Goal: Task Accomplishment & Management: Use online tool/utility

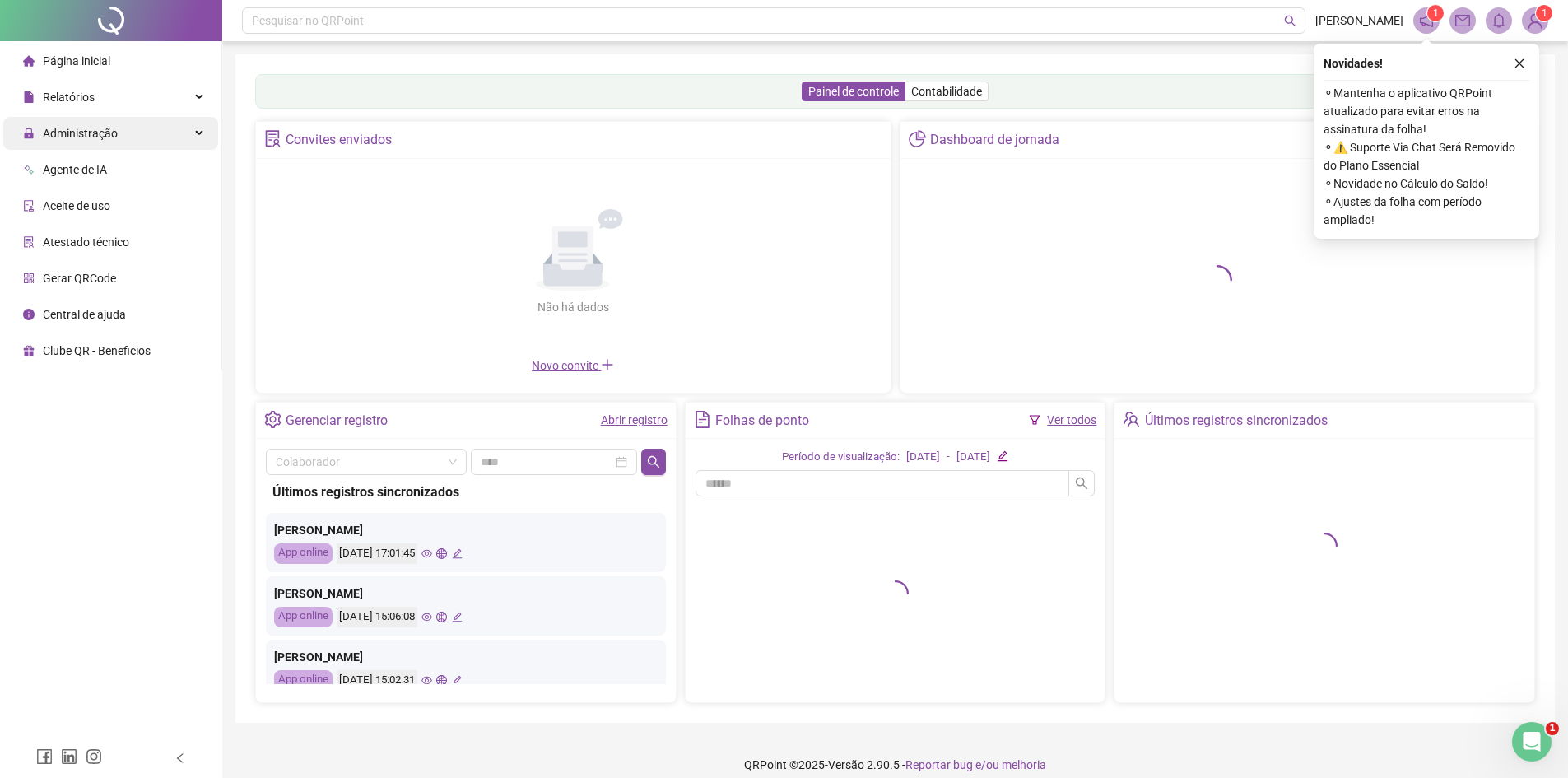
click at [172, 126] on div "Administração" at bounding box center [110, 134] width 215 height 33
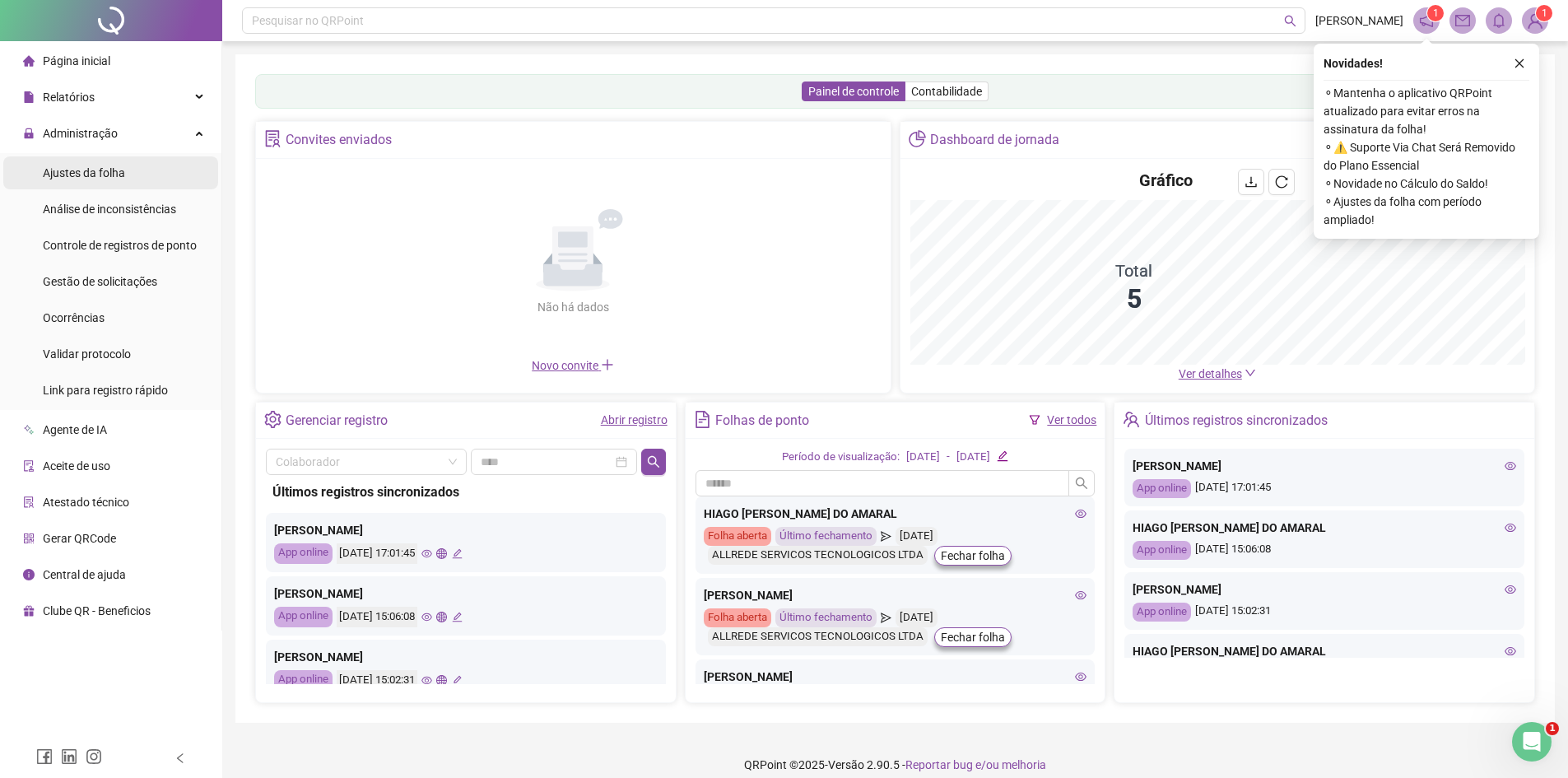
click at [104, 176] on span "Ajustes da folha" at bounding box center [84, 172] width 82 height 13
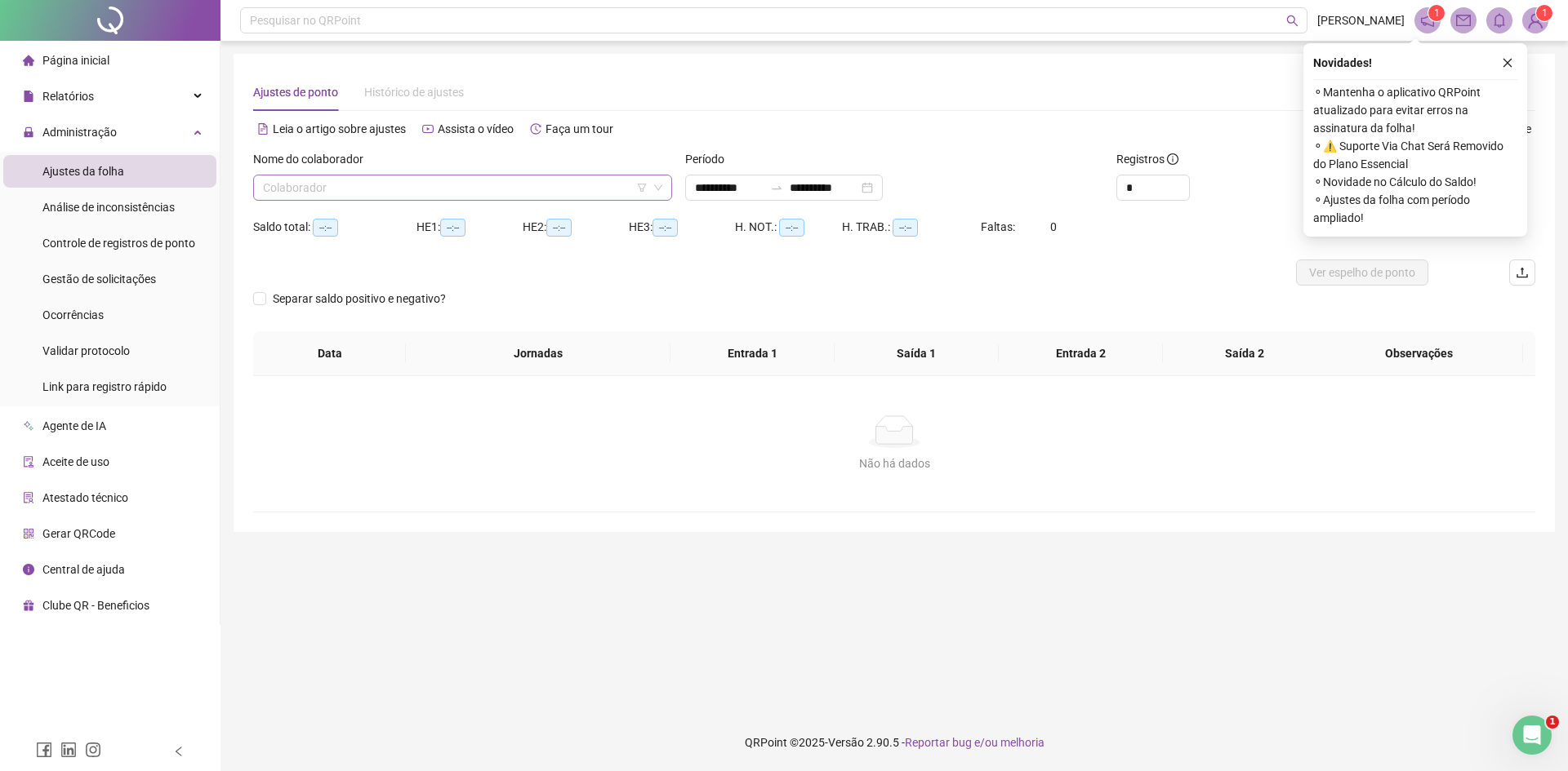
type input "**********"
click at [318, 193] on input "search" at bounding box center [455, 187] width 384 height 24
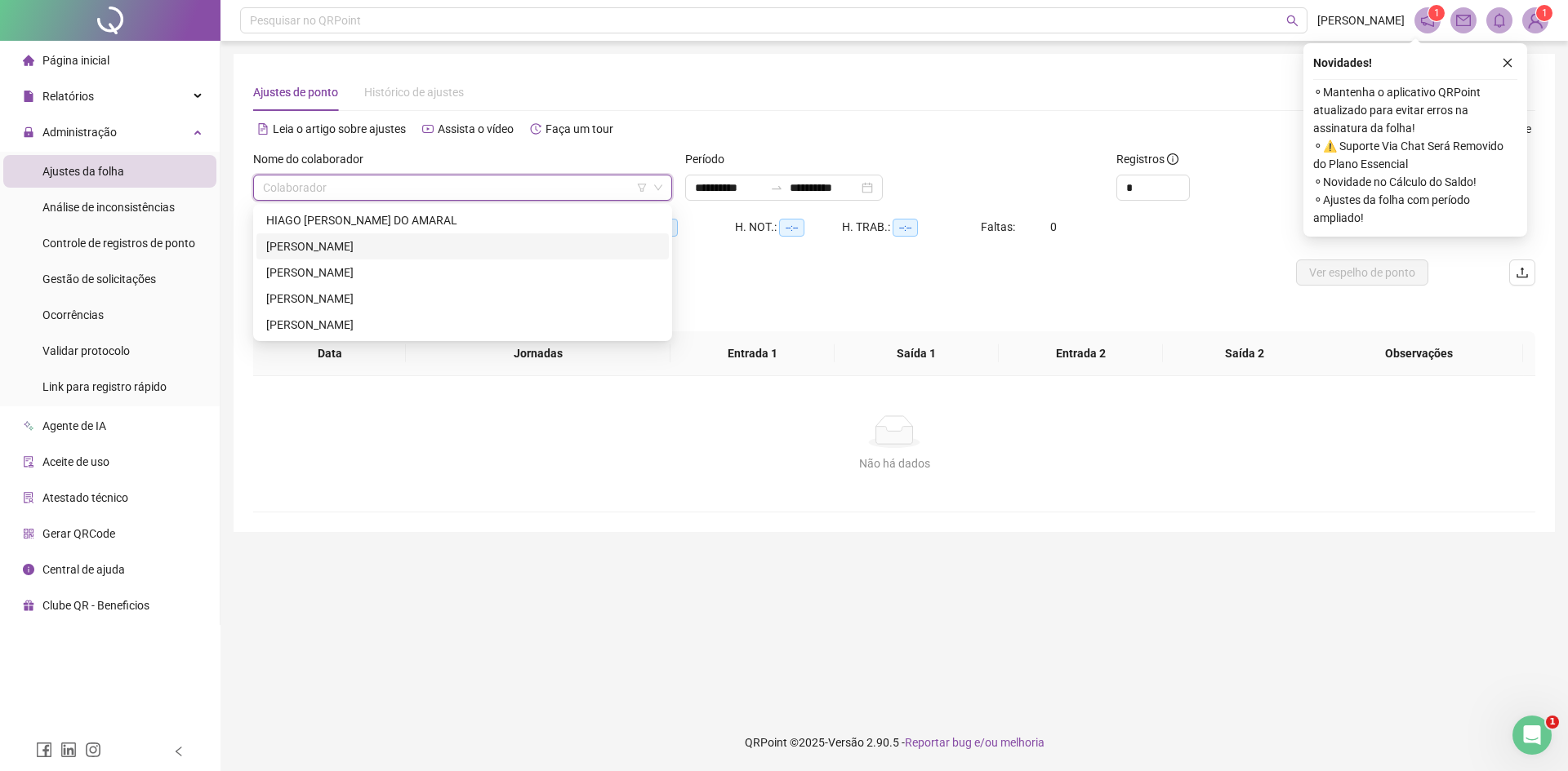
click at [332, 244] on div "[PERSON_NAME]" at bounding box center [463, 246] width 393 height 18
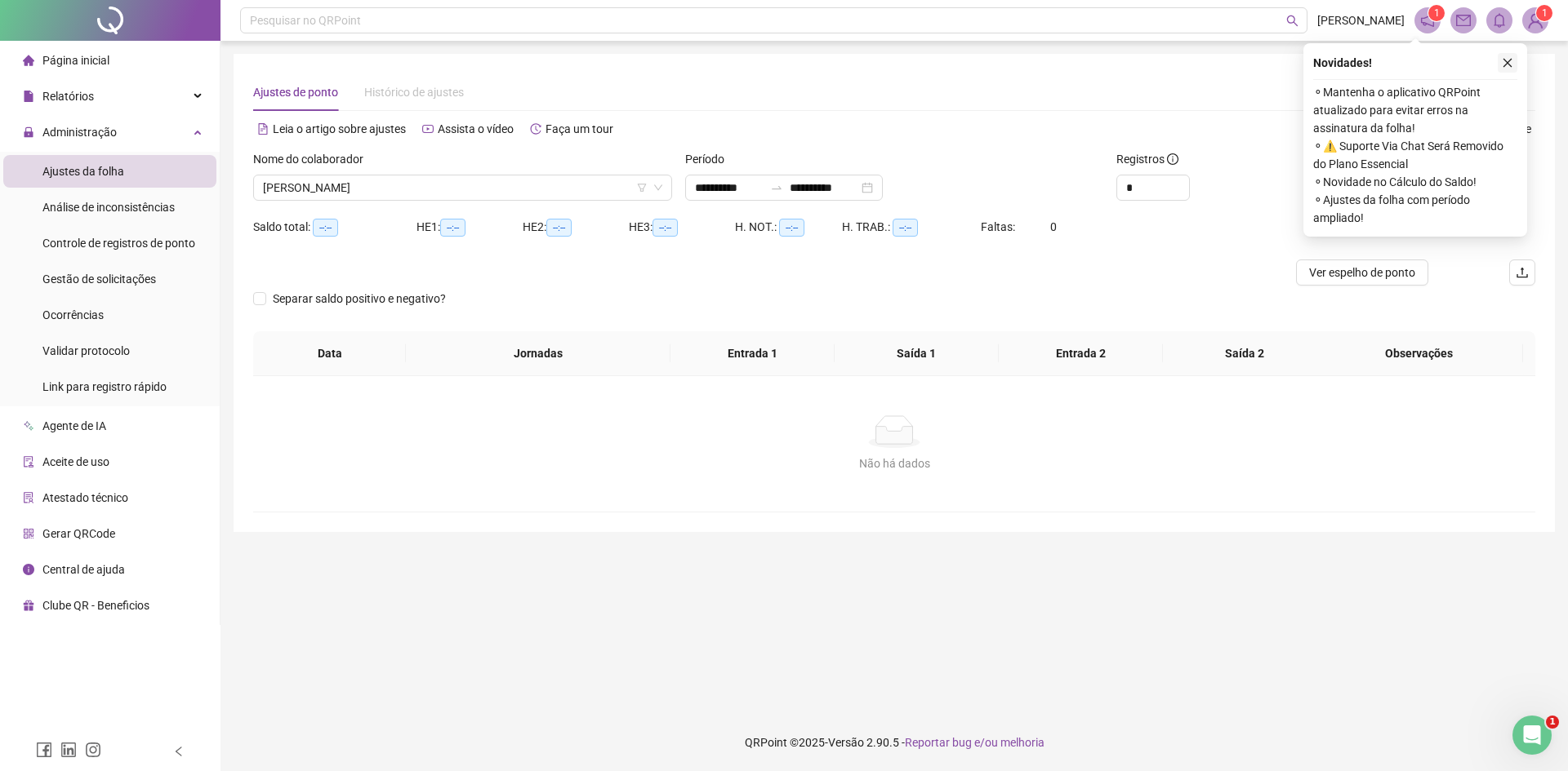
click at [1507, 65] on icon "close" at bounding box center [1507, 63] width 12 height 12
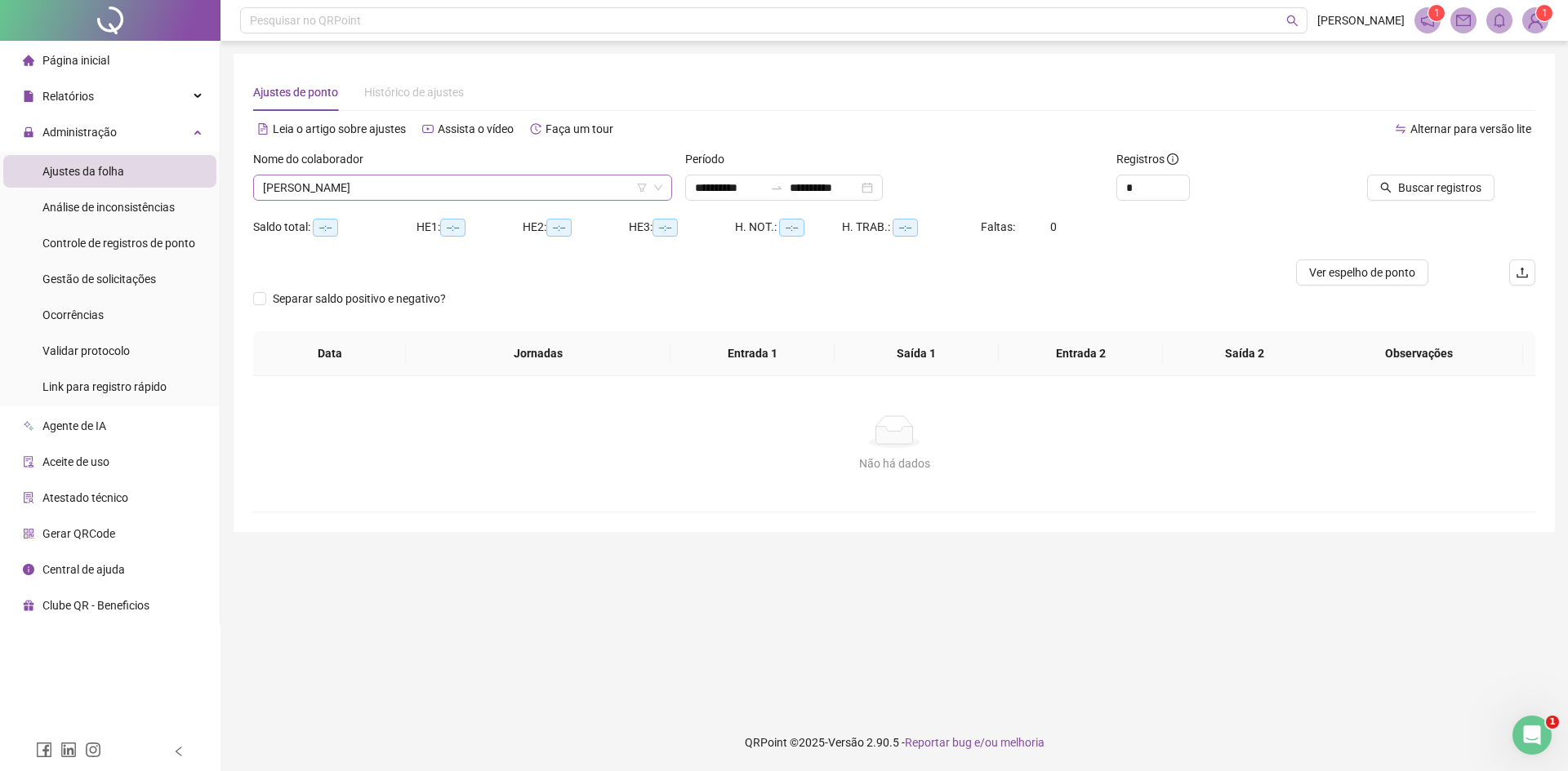
click at [569, 190] on span "[PERSON_NAME]" at bounding box center [463, 187] width 399 height 24
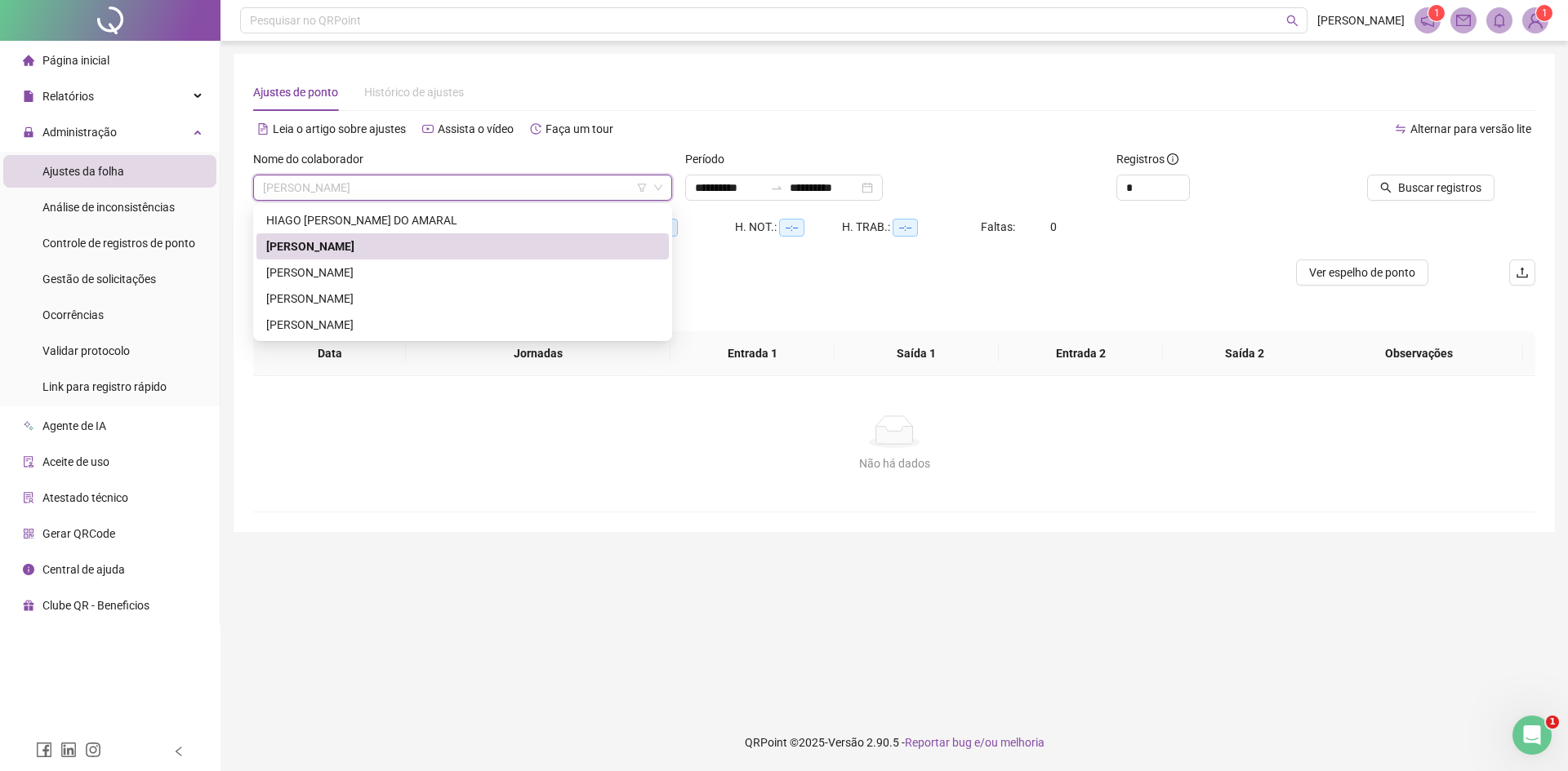
click at [374, 224] on div "HIAGO [PERSON_NAME] DO AMARAL" at bounding box center [463, 220] width 393 height 18
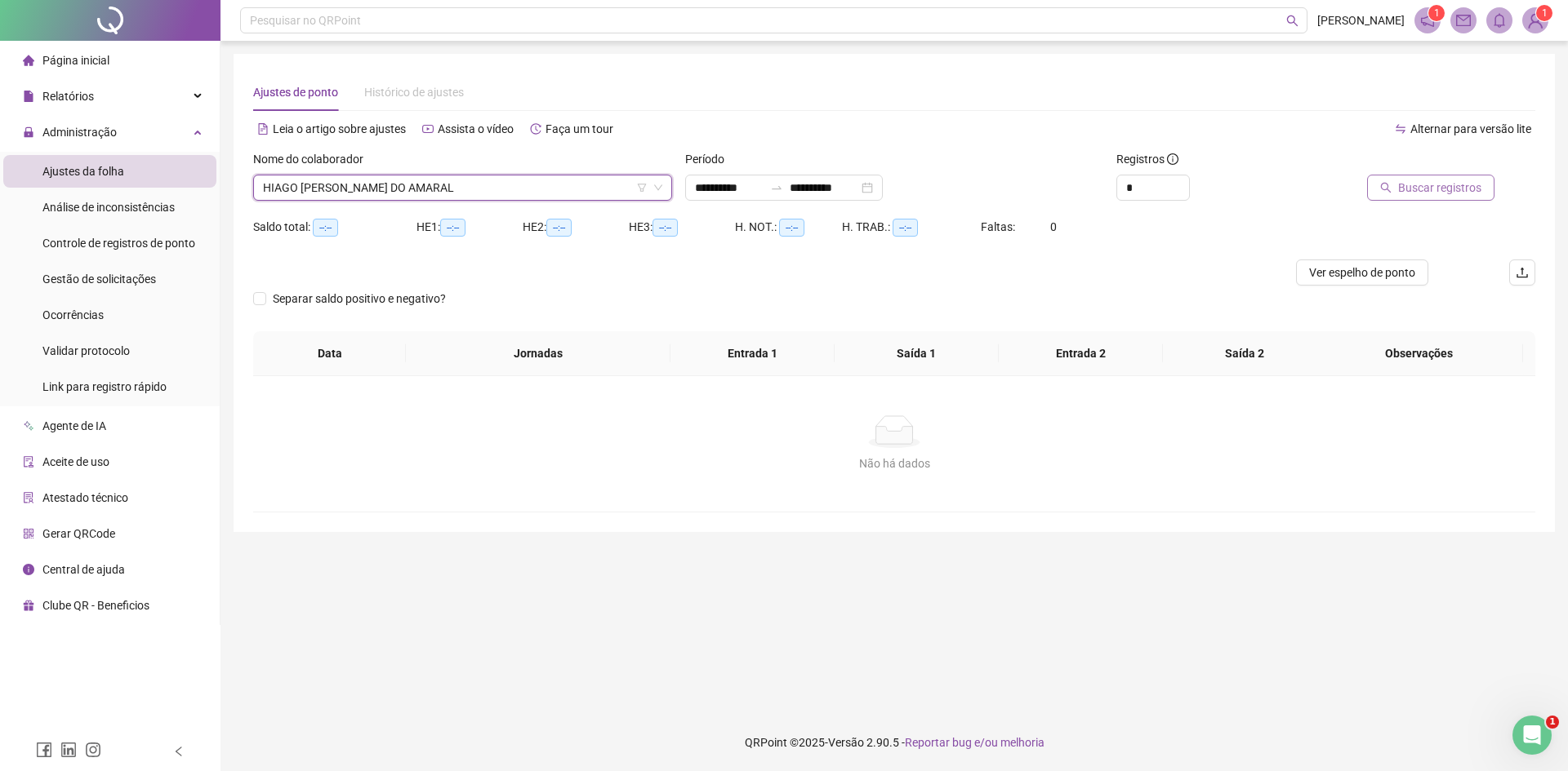
click at [1438, 188] on span "Buscar registros" at bounding box center [1439, 188] width 83 height 18
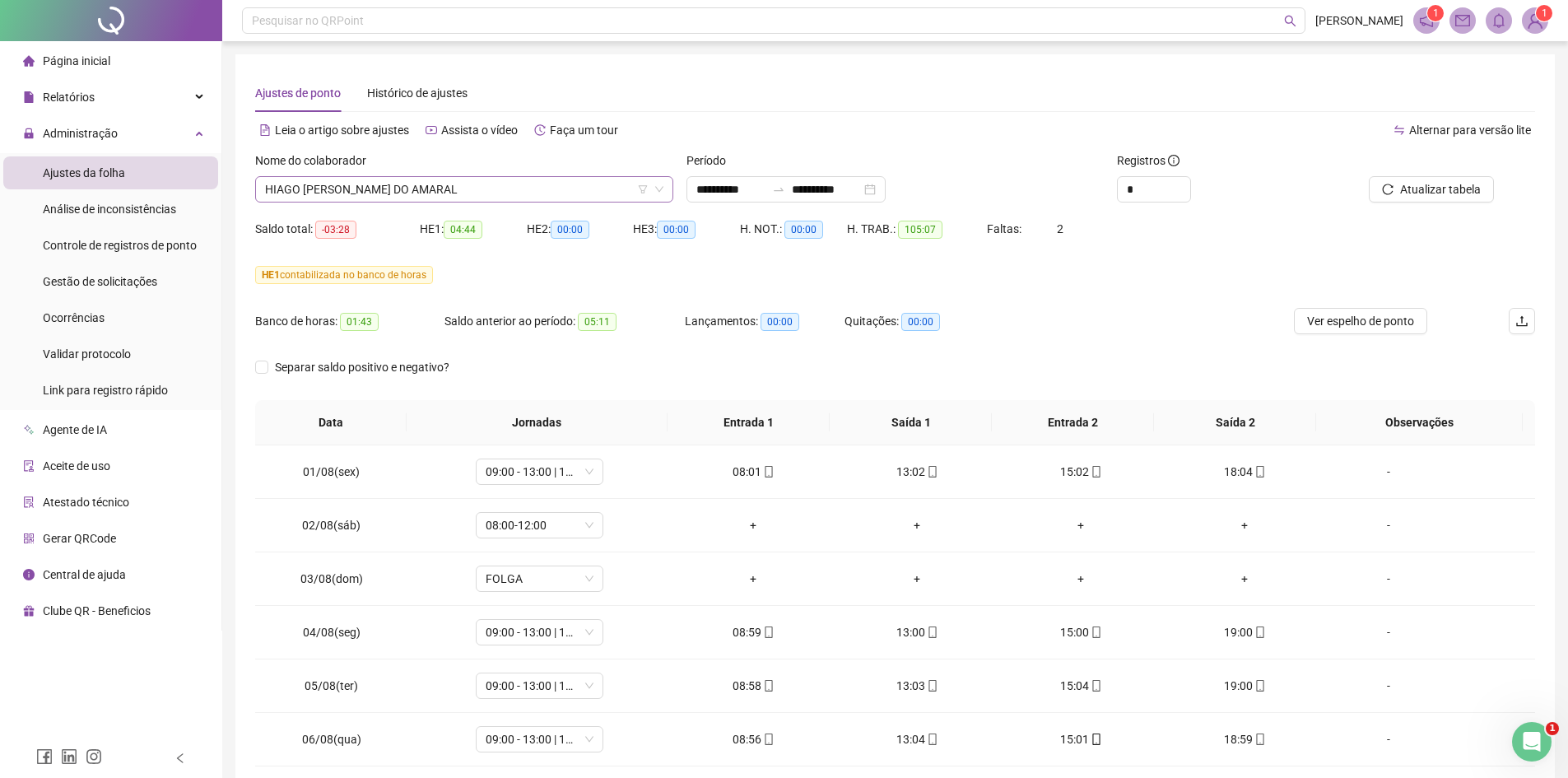
click at [500, 195] on span "HIAGO [PERSON_NAME] DO AMARAL" at bounding box center [464, 188] width 398 height 24
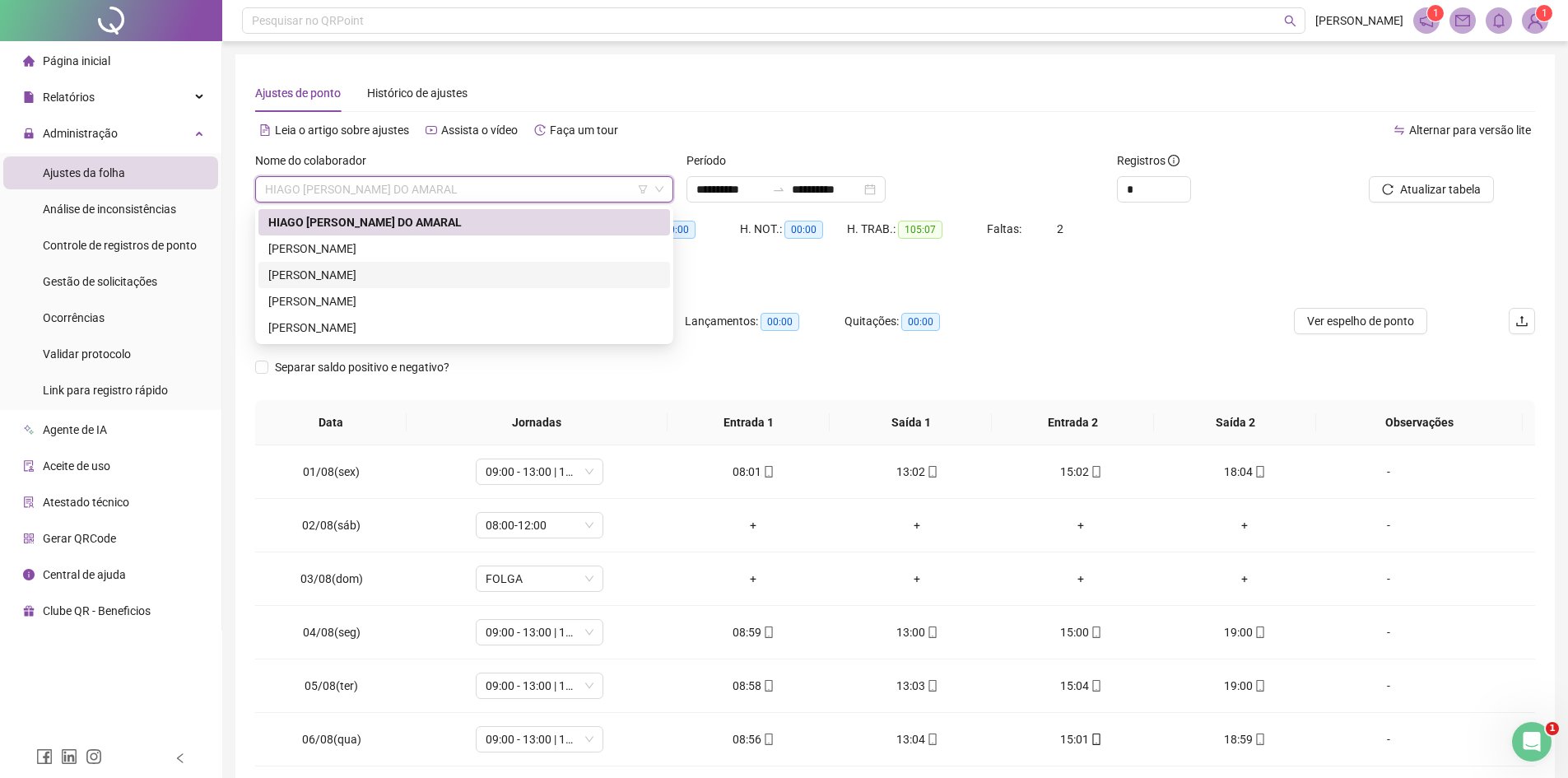
click at [377, 270] on div "[PERSON_NAME]" at bounding box center [464, 274] width 392 height 19
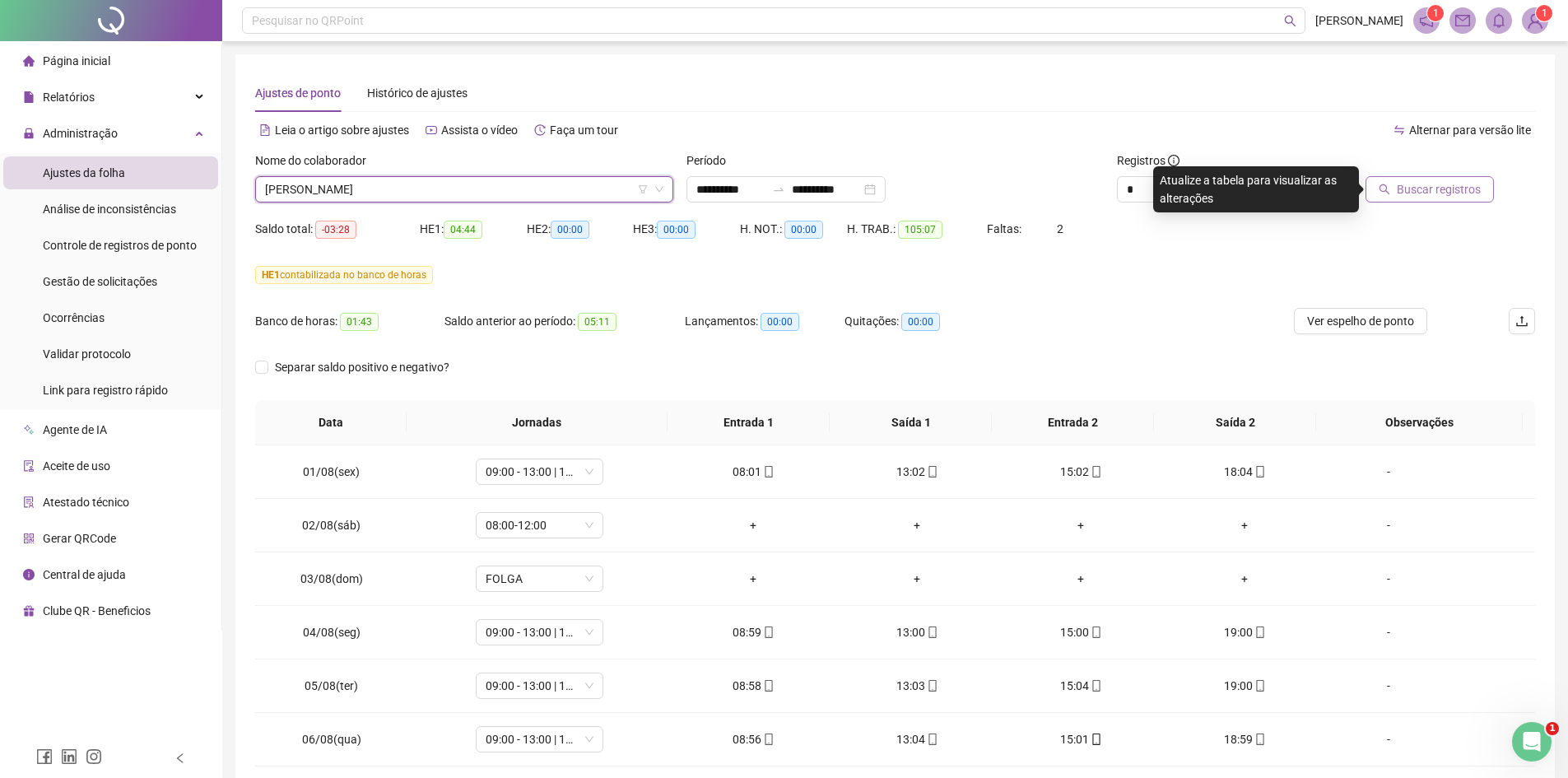
click at [1418, 185] on span "Buscar registros" at bounding box center [1438, 189] width 84 height 19
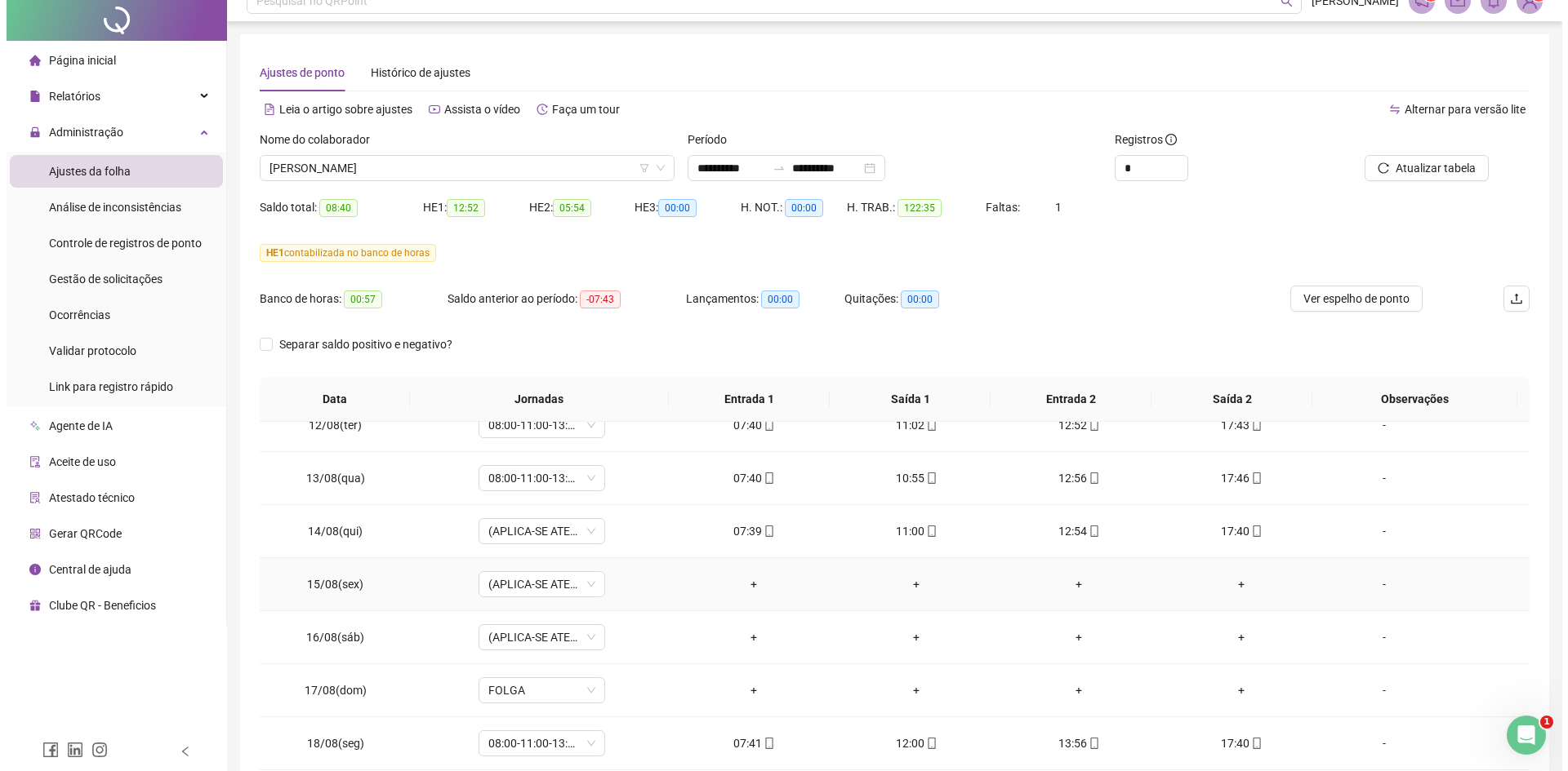
scroll to position [108, 0]
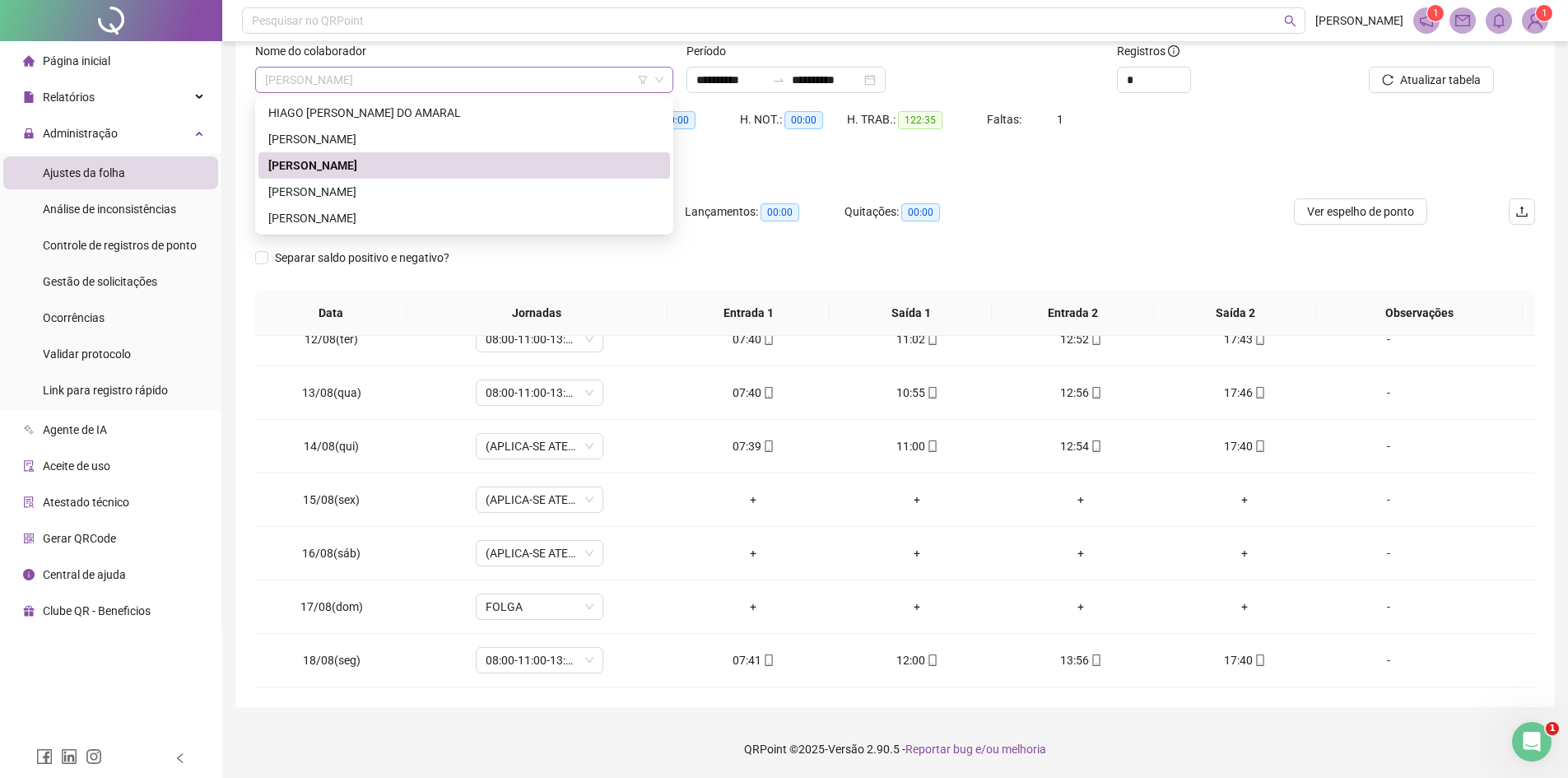
click at [453, 84] on span "[PERSON_NAME]" at bounding box center [464, 79] width 398 height 24
click at [422, 194] on div "[PERSON_NAME]" at bounding box center [464, 191] width 392 height 19
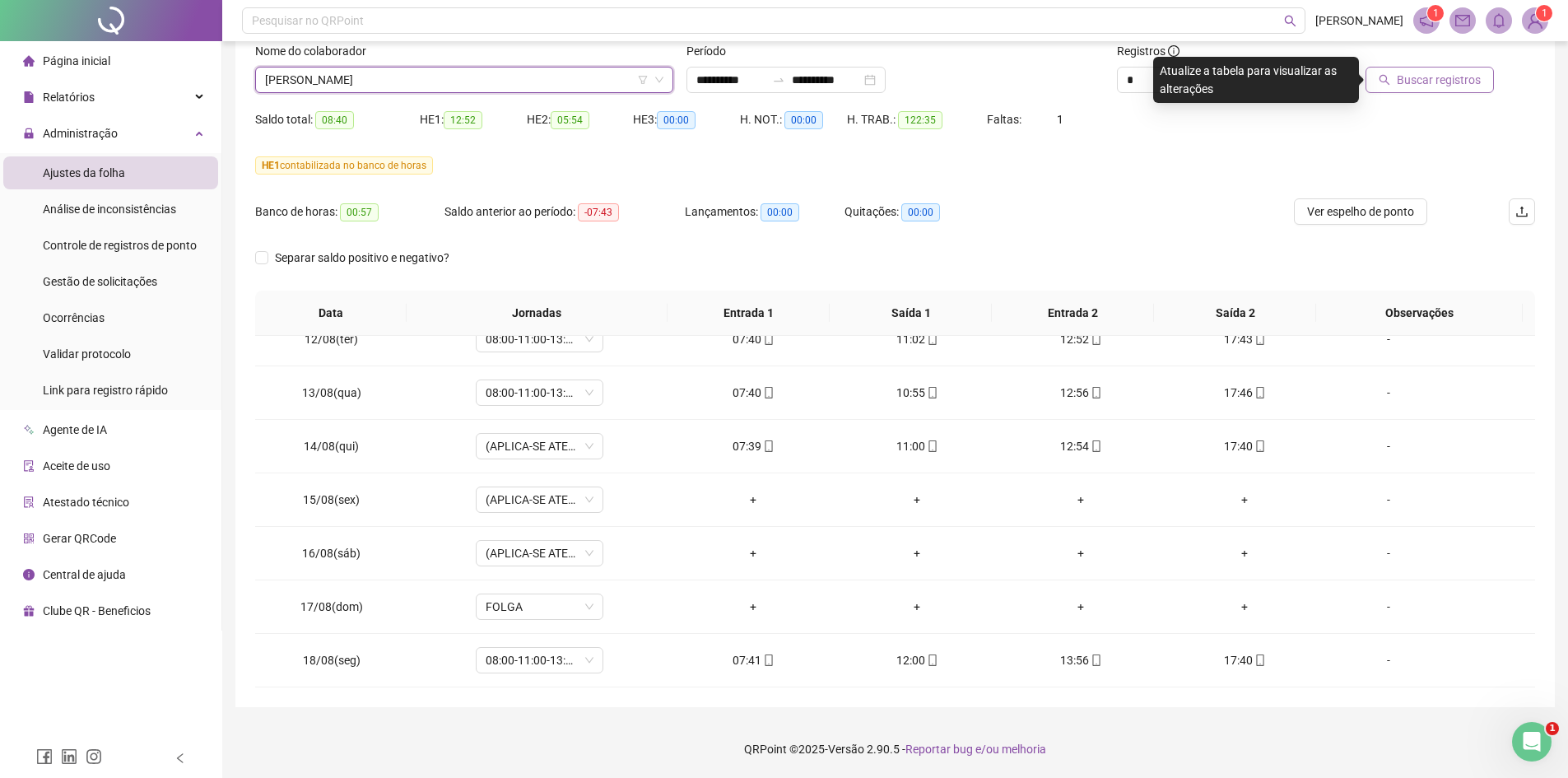
click at [1450, 82] on span "Buscar registros" at bounding box center [1438, 80] width 84 height 19
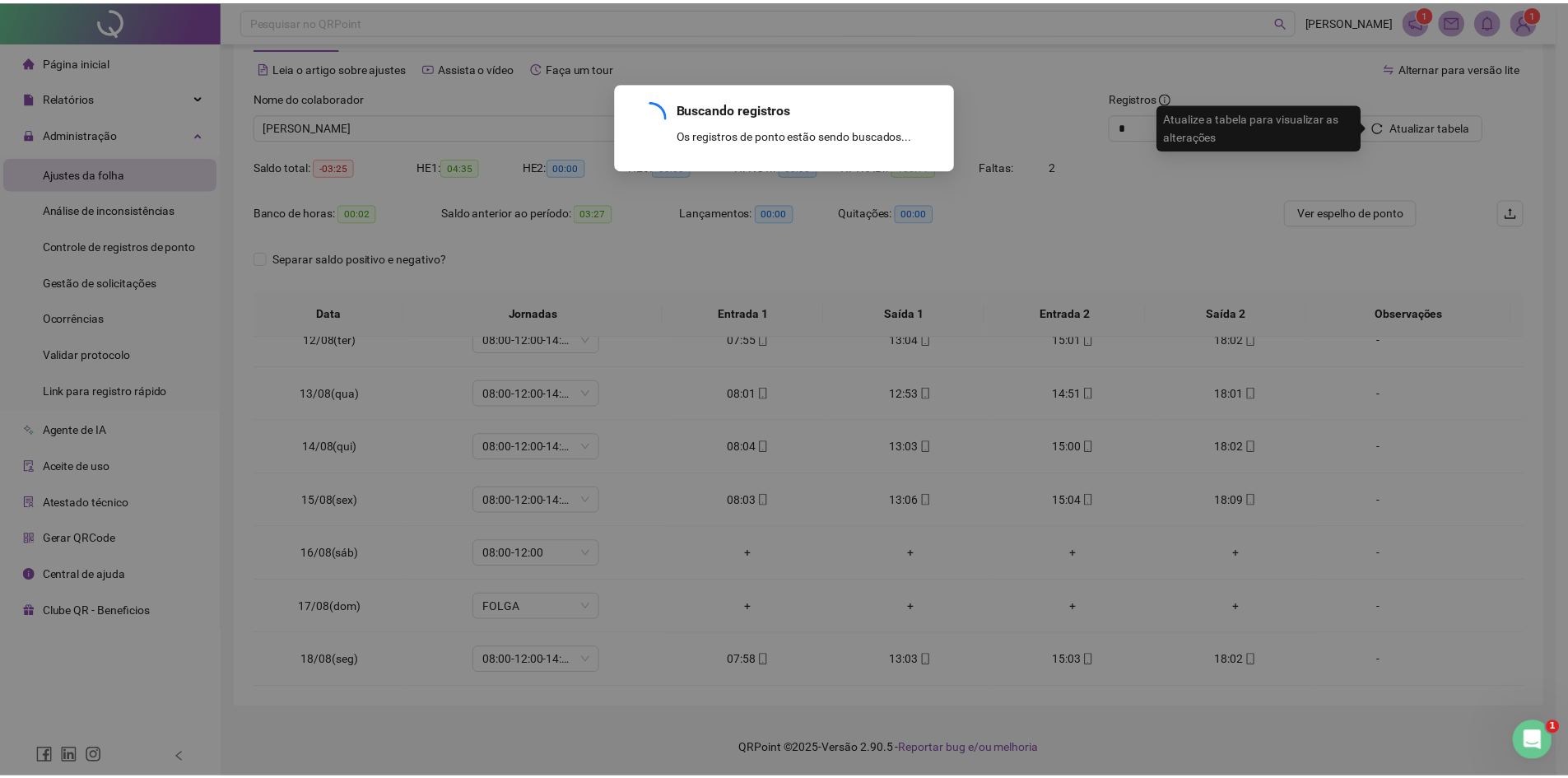
scroll to position [63, 0]
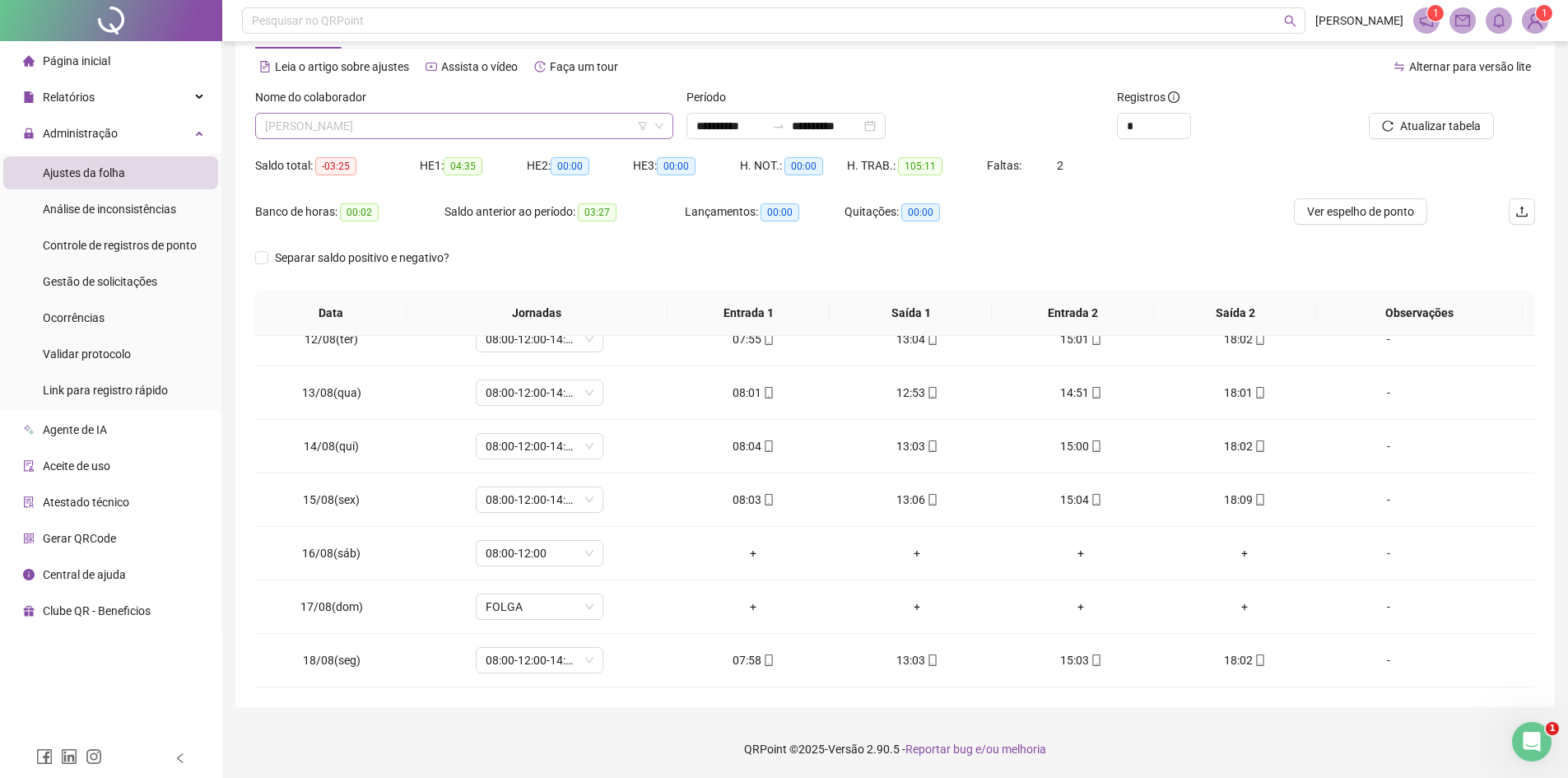
click at [472, 123] on span "[PERSON_NAME]" at bounding box center [464, 125] width 398 height 24
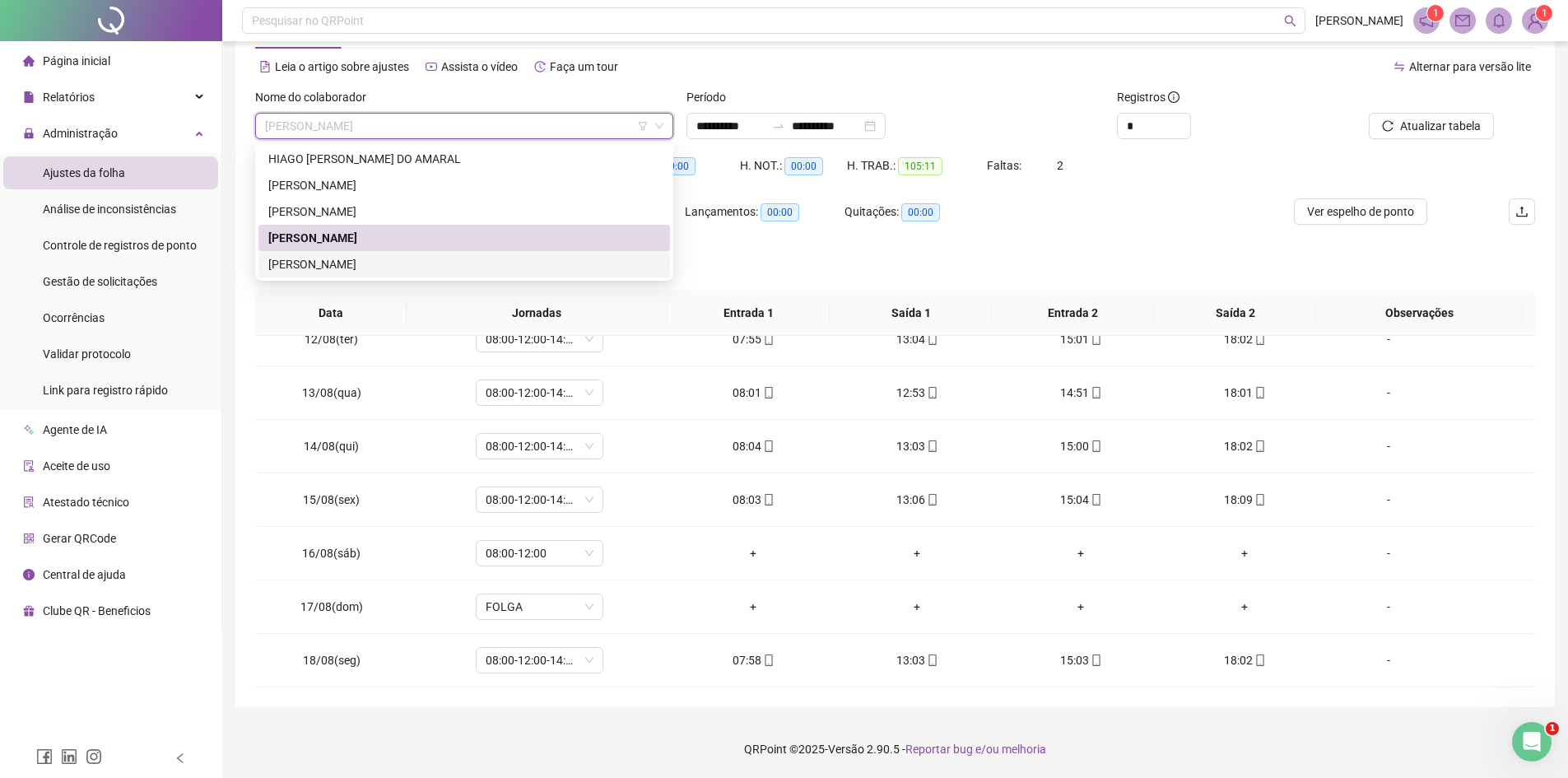
click at [363, 255] on div "[PERSON_NAME]" at bounding box center [464, 264] width 392 height 19
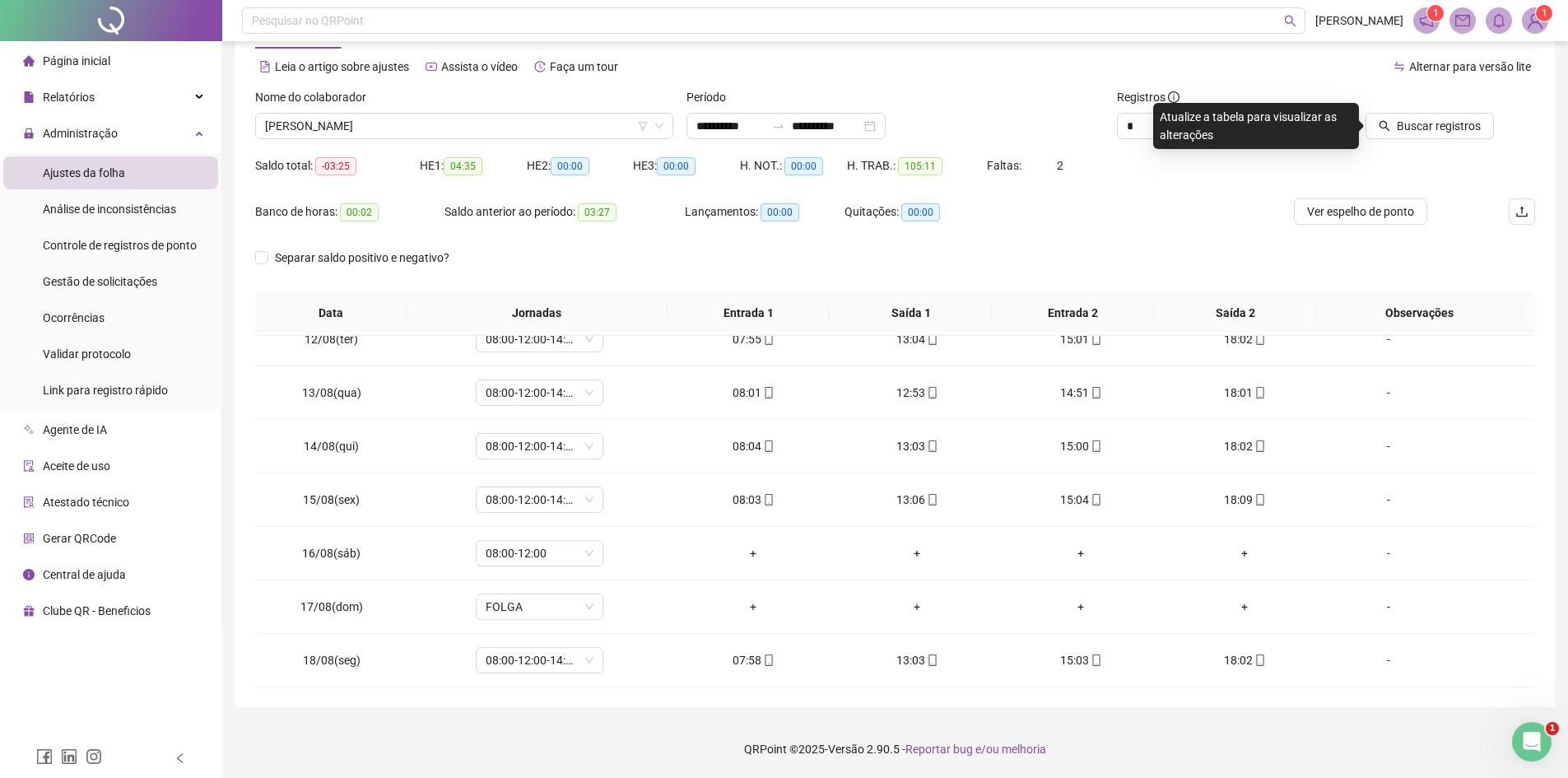
click at [1424, 111] on div at bounding box center [1413, 100] width 161 height 24
click at [1426, 133] on span "Buscar registros" at bounding box center [1438, 126] width 84 height 19
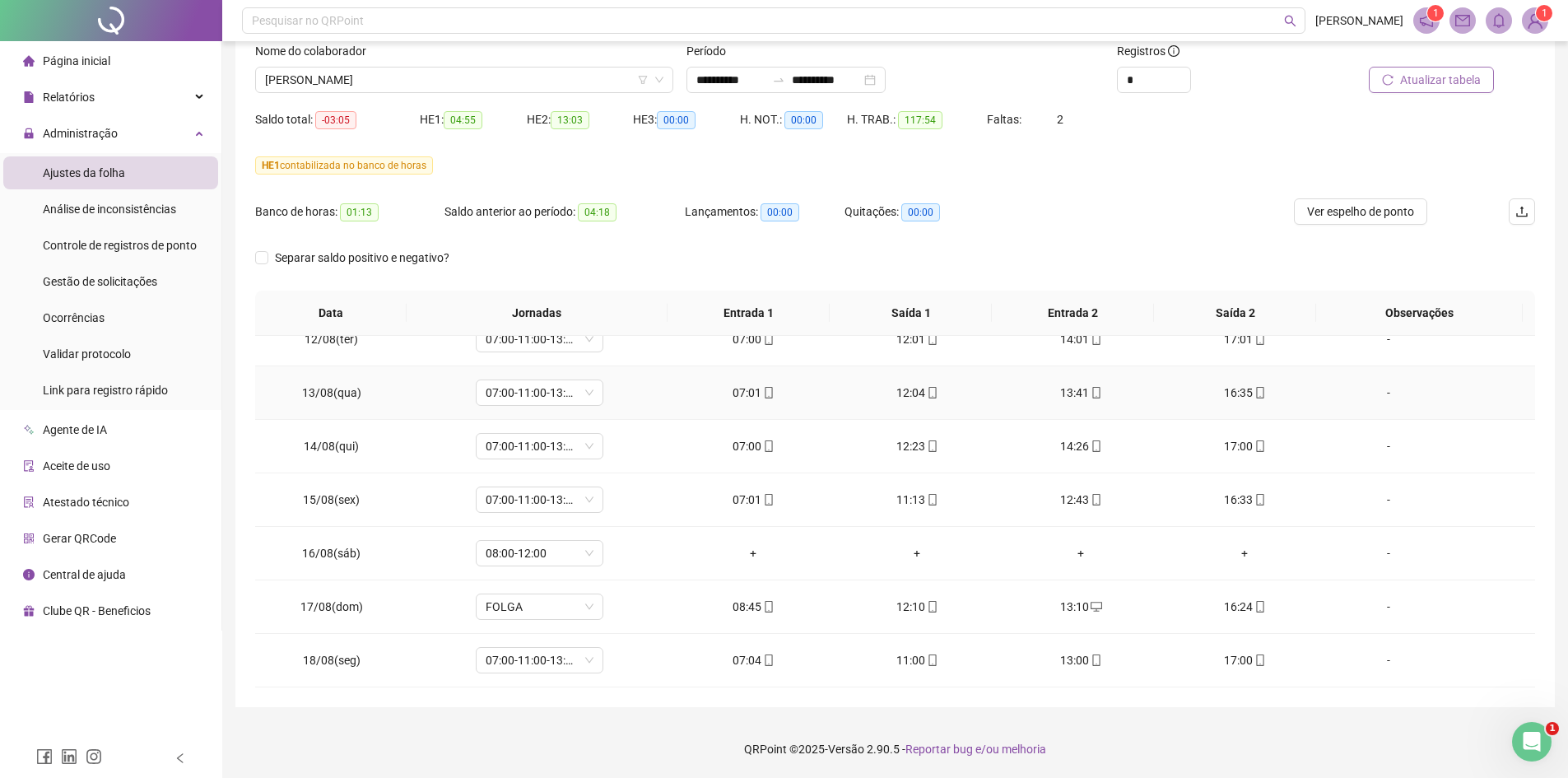
scroll to position [282, 0]
